Goal: Task Accomplishment & Management: Manage account settings

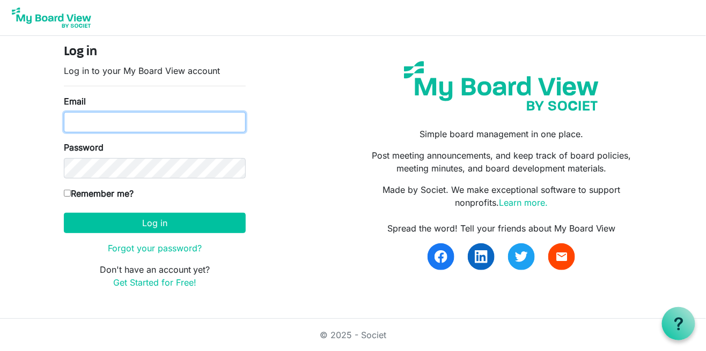
click at [92, 125] on input "Email" at bounding box center [155, 122] width 182 height 20
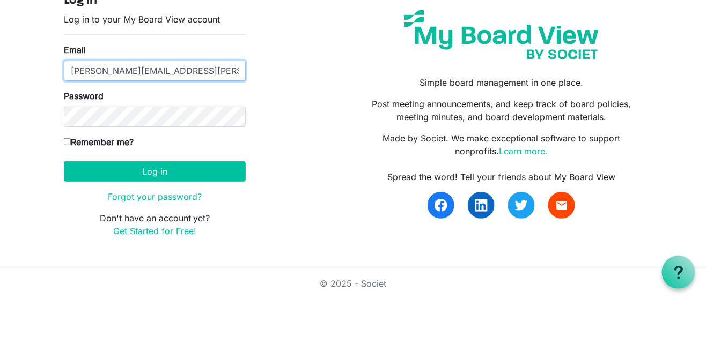
type input "[PERSON_NAME][EMAIL_ADDRESS][PERSON_NAME][DOMAIN_NAME]"
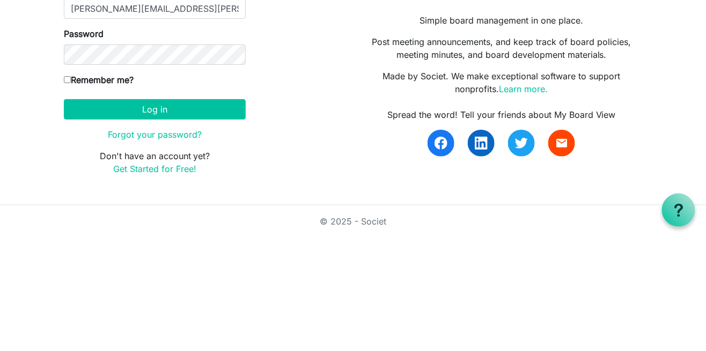
click at [71, 191] on input "Remember me?" at bounding box center [67, 193] width 7 height 7
checkbox input "true"
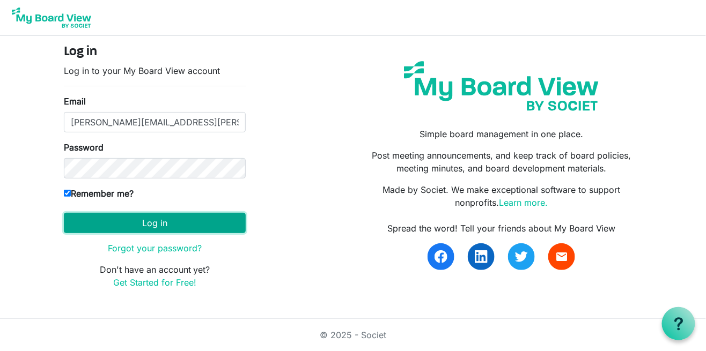
click at [142, 224] on button "Log in" at bounding box center [155, 223] width 182 height 20
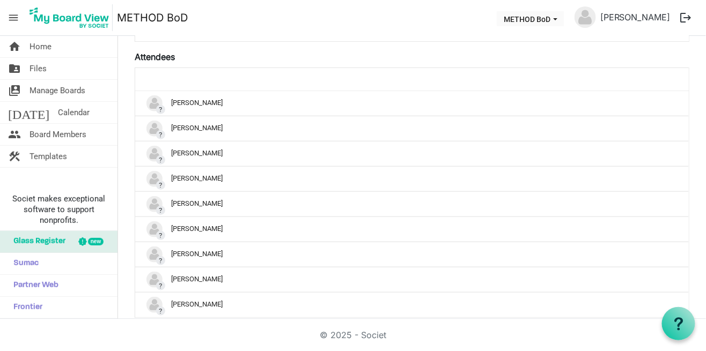
scroll to position [272, 0]
click at [42, 66] on span "Files" at bounding box center [37, 68] width 17 height 21
